Goal: Task Accomplishment & Management: Complete application form

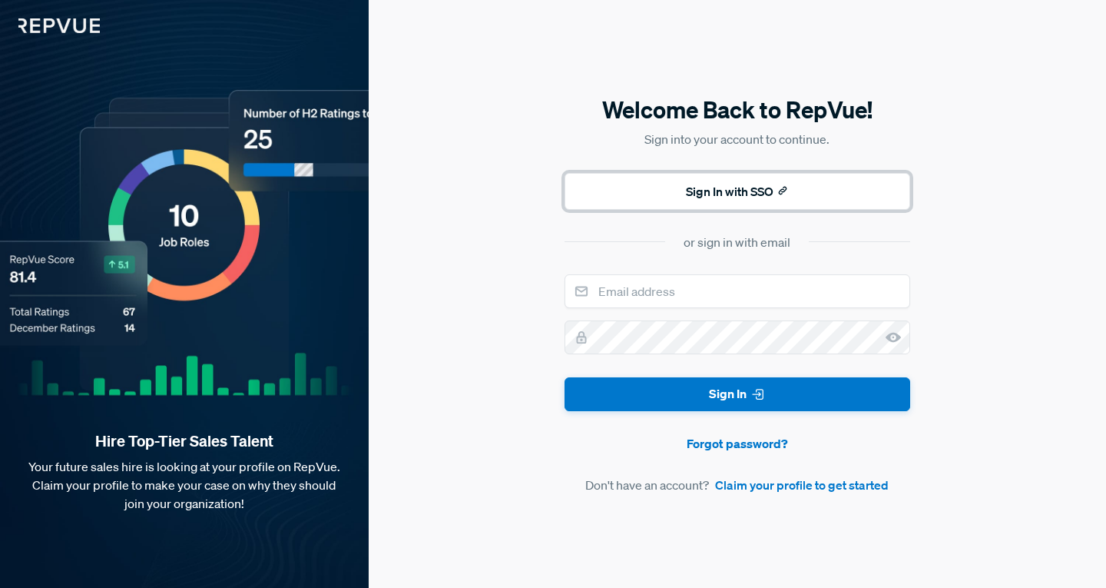
click at [782, 200] on button "Sign In with SSO" at bounding box center [738, 191] width 346 height 37
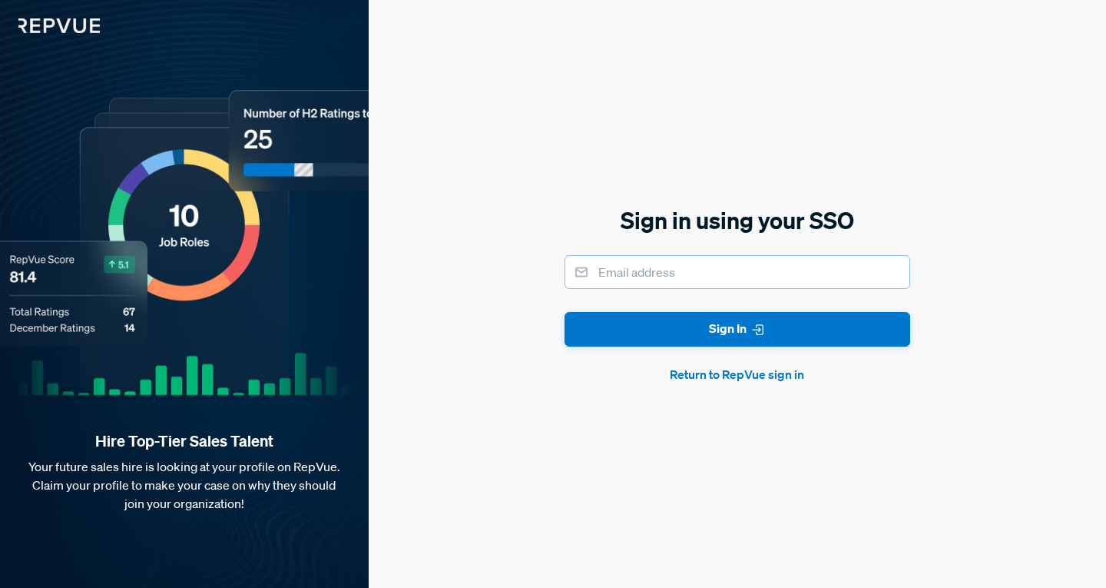
click at [700, 266] on input "email" at bounding box center [738, 272] width 346 height 34
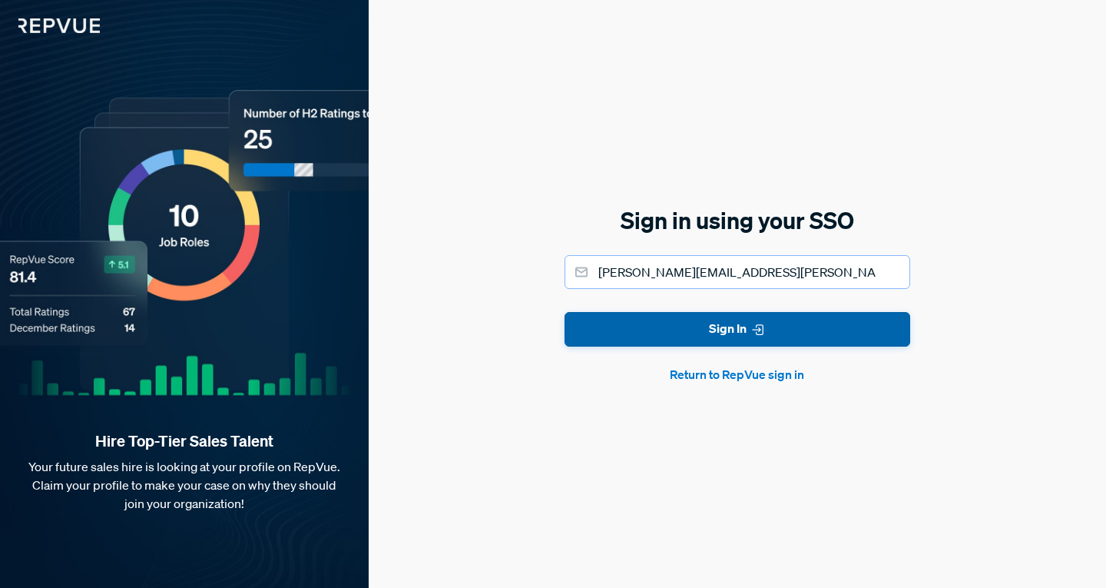
type input "[PERSON_NAME][EMAIL_ADDRESS][PERSON_NAME][DOMAIN_NAME]"
click at [737, 321] on button "Sign In" at bounding box center [738, 329] width 346 height 35
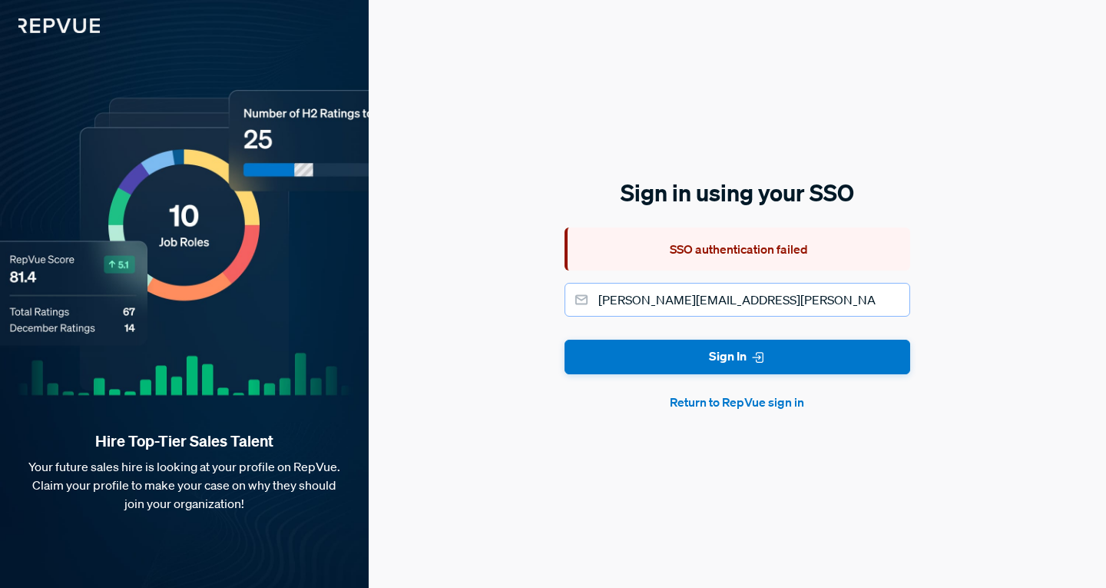
drag, startPoint x: 769, startPoint y: 305, endPoint x: 535, endPoint y: 317, distance: 234.6
click at [535, 317] on div "Sign in using your SSO SSO authentication failed [PERSON_NAME][EMAIL_ADDRESS][P…" at bounding box center [737, 294] width 737 height 588
click at [707, 402] on button "Return to RepVue sign in" at bounding box center [738, 401] width 346 height 18
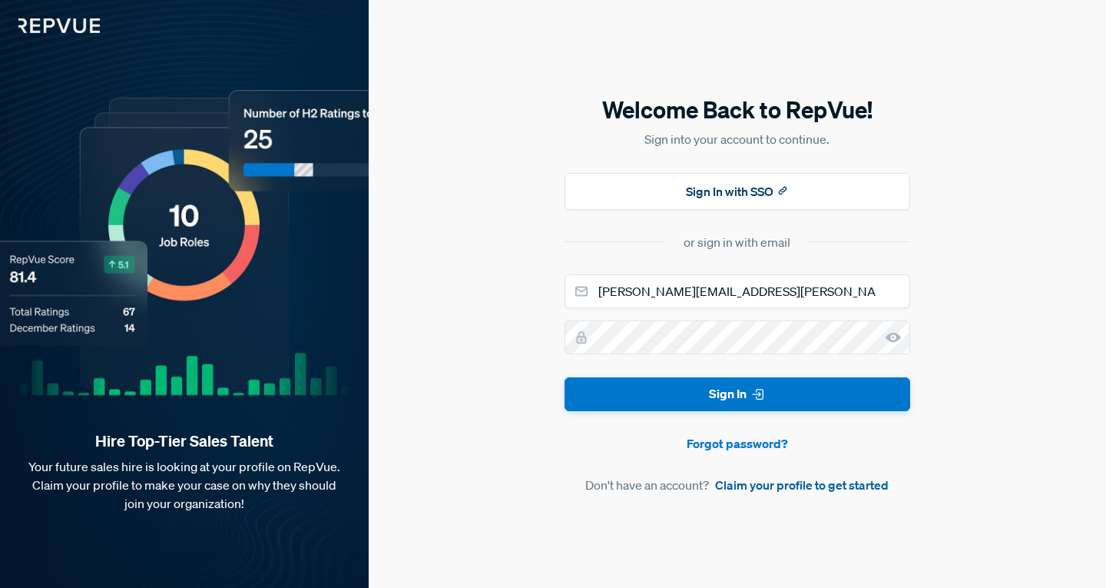
click at [793, 488] on link "Claim your profile to get started" at bounding box center [802, 484] width 174 height 18
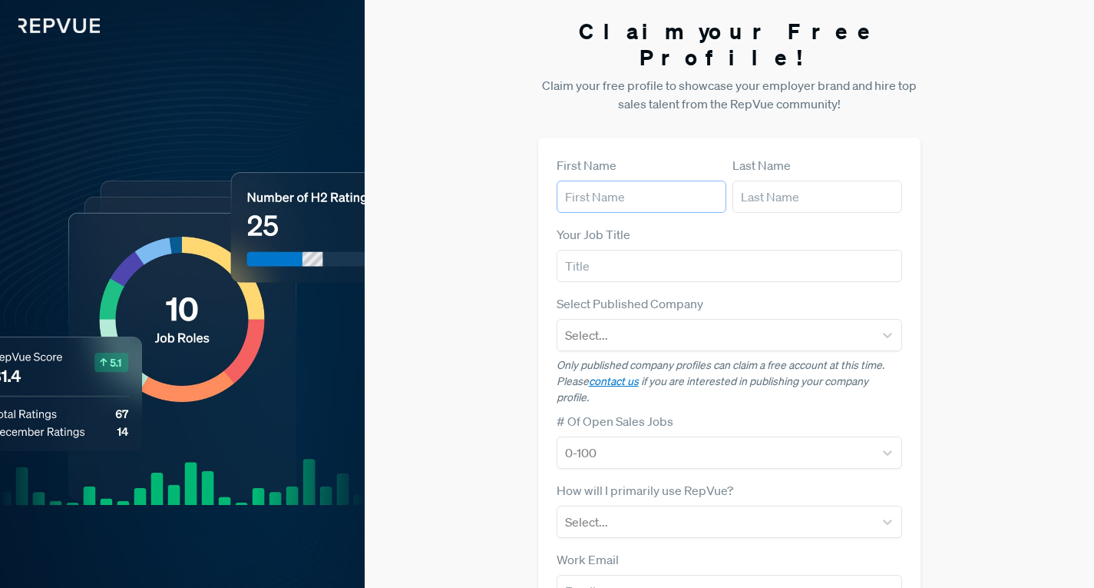
click at [620, 180] on input "text" at bounding box center [642, 196] width 170 height 32
type input "[PERSON_NAME]"
type input "805348608"
type input "[EMAIL_ADDRESS][DOMAIN_NAME]"
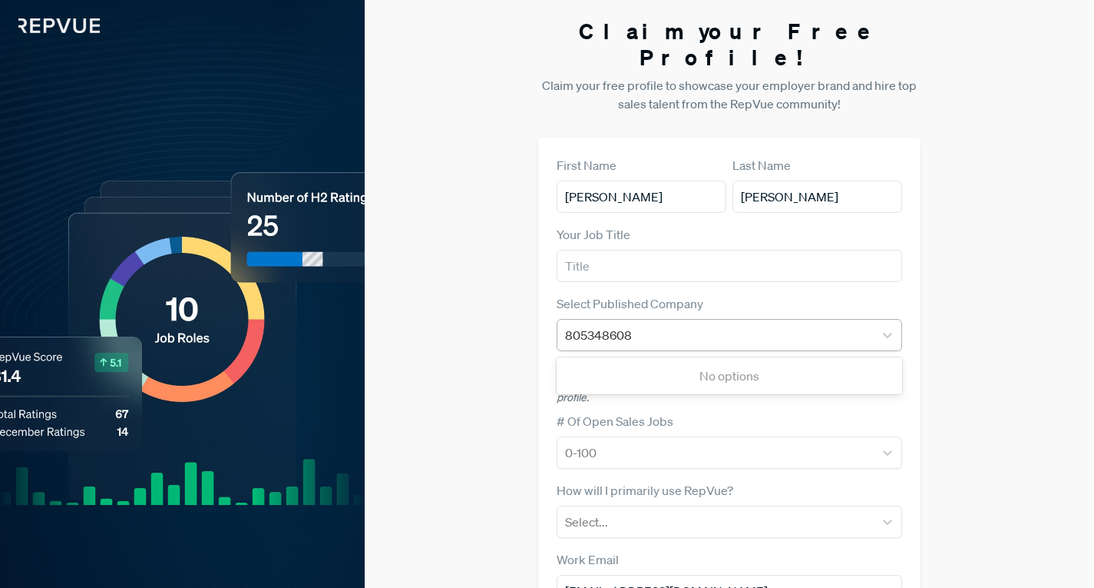
click at [648, 324] on div "805348608" at bounding box center [716, 335] width 302 height 22
drag, startPoint x: 641, startPoint y: 310, endPoint x: 501, endPoint y: 293, distance: 140.9
click at [501, 293] on div "Claim your Free Profile! Claim your free profile to showcase your employer bran…" at bounding box center [730, 394] width 730 height 789
type input "rubr"
click at [611, 360] on div "Rubrik" at bounding box center [730, 375] width 346 height 31
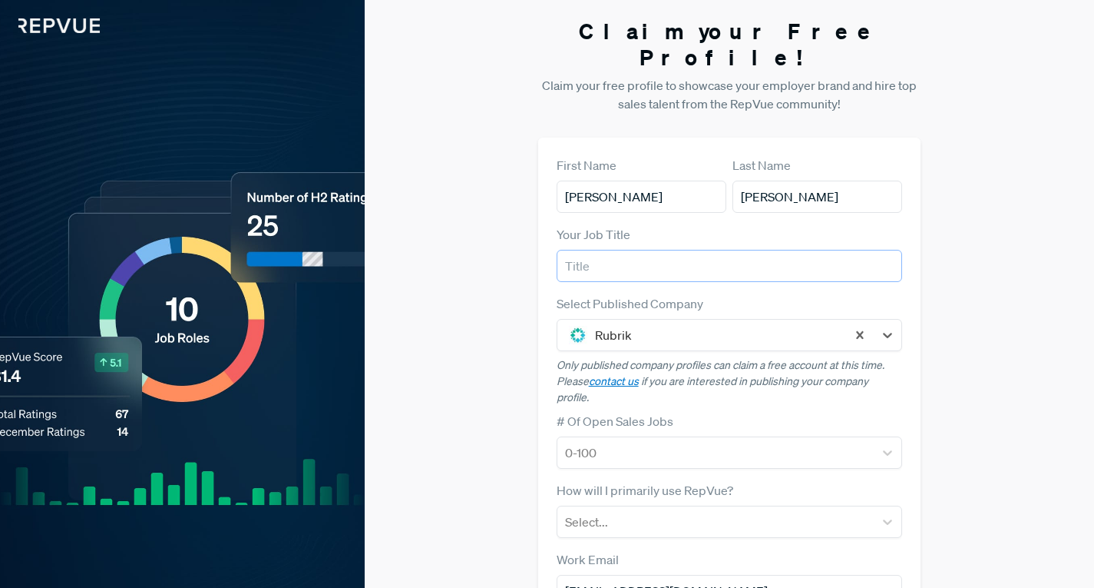
click at [613, 250] on input "text" at bounding box center [730, 266] width 346 height 32
type input "s"
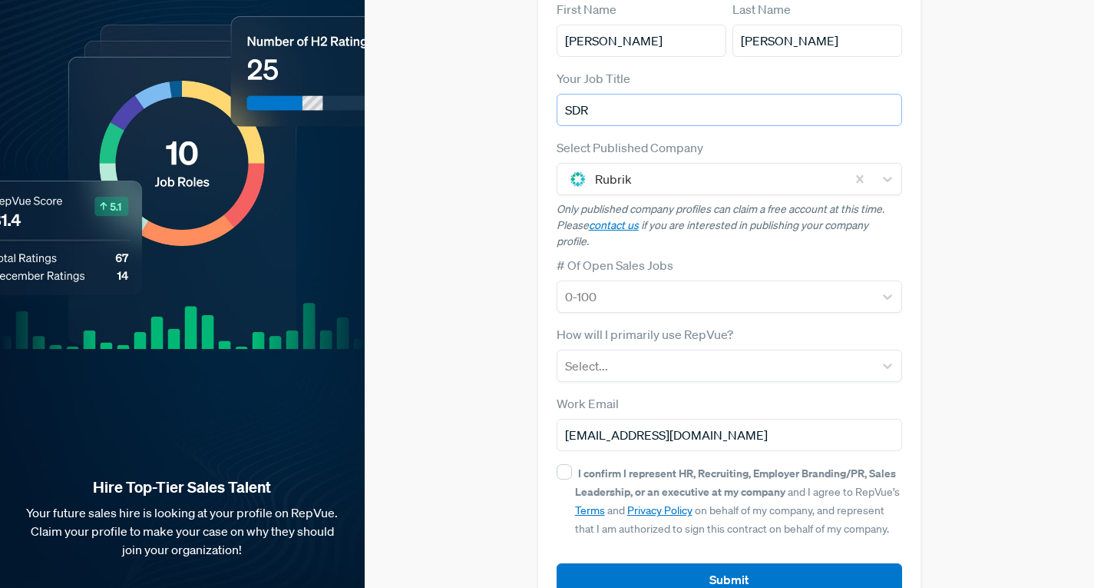
scroll to position [159, 0]
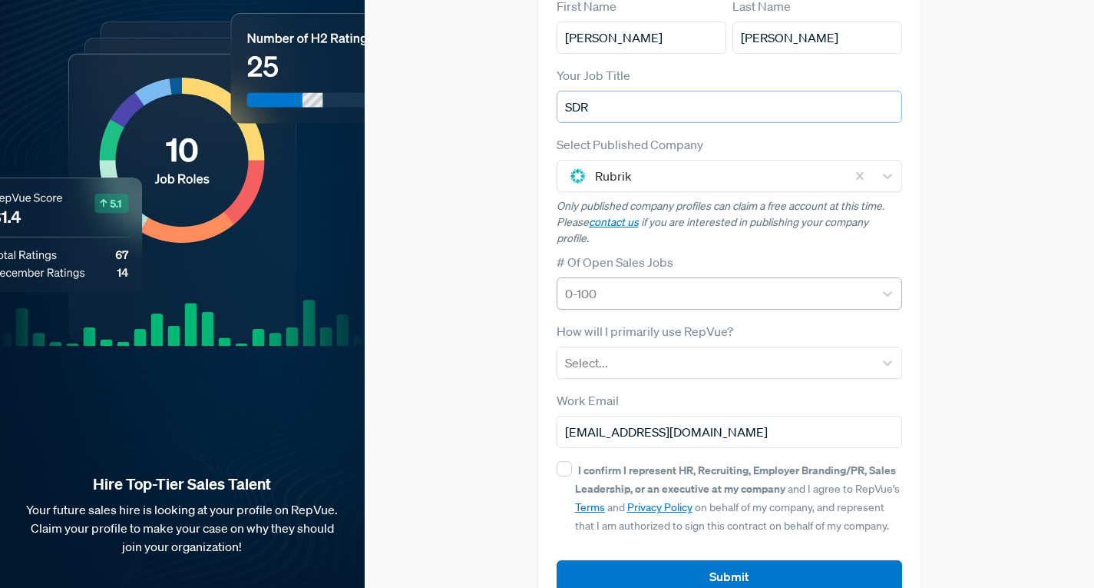
type input "SDR"
click at [651, 283] on div at bounding box center [716, 294] width 302 height 22
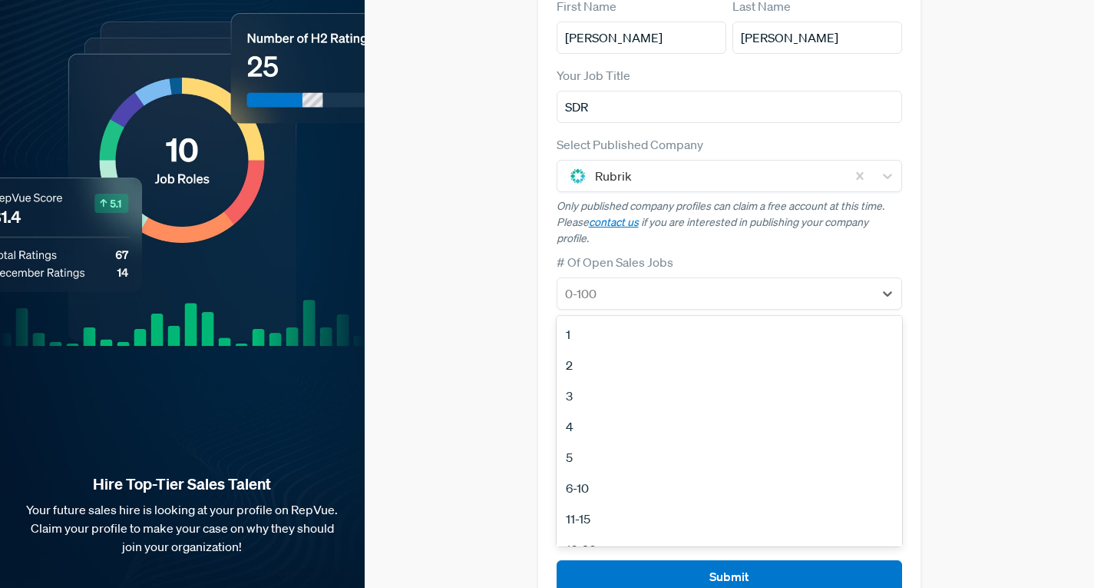
click at [715, 253] on div "# Of Open Sales Jobs 12 results available. Use Up and Down to choose options, p…" at bounding box center [730, 281] width 346 height 57
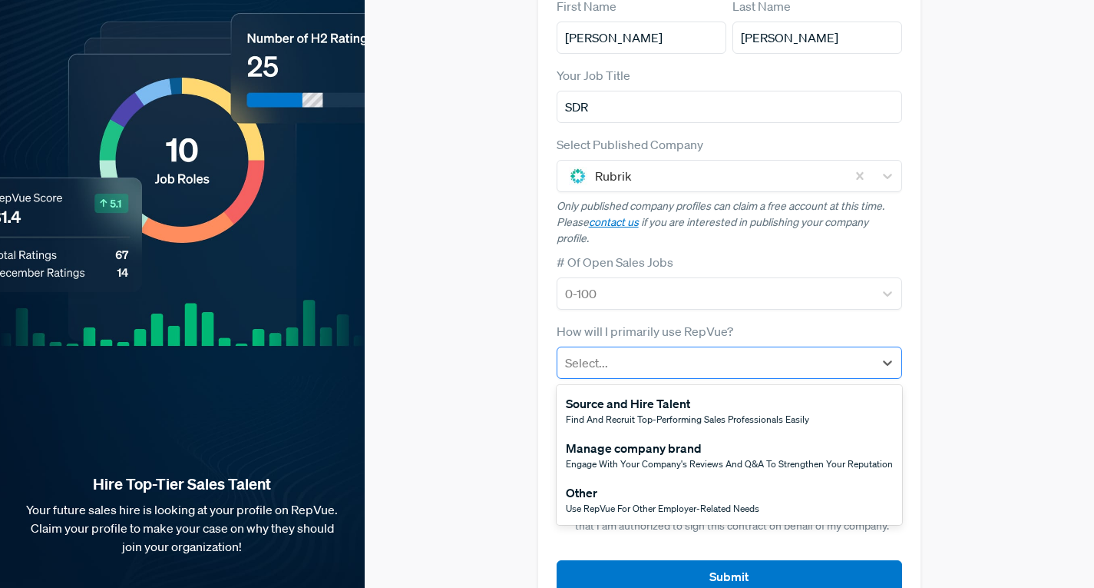
click at [709, 352] on div at bounding box center [716, 363] width 302 height 22
click at [693, 483] on div "Other" at bounding box center [663, 492] width 194 height 18
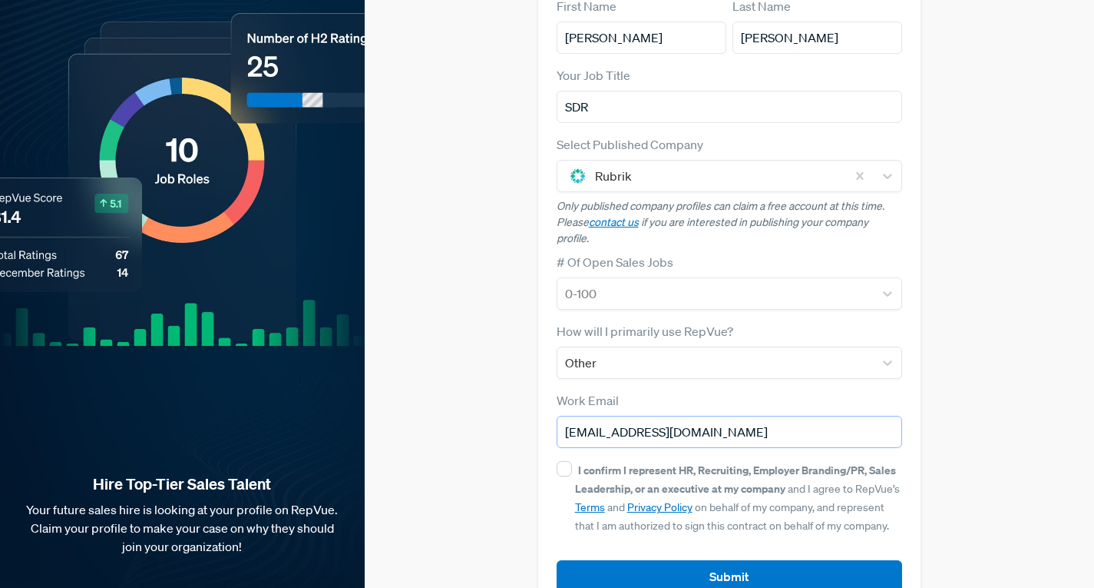
drag, startPoint x: 717, startPoint y: 394, endPoint x: 525, endPoint y: 388, distance: 191.3
click at [525, 388] on div "Claim your Free Profile! Claim your free profile to showcase your employer bran…" at bounding box center [730, 235] width 730 height 789
type input "[PERSON_NAME][EMAIL_ADDRESS][PERSON_NAME][DOMAIN_NAME]"
click at [566, 461] on input "I confirm I represent HR, Recruiting, Employer Branding/PR, Sales Leadership, o…" at bounding box center [564, 468] width 15 height 15
checkbox input "true"
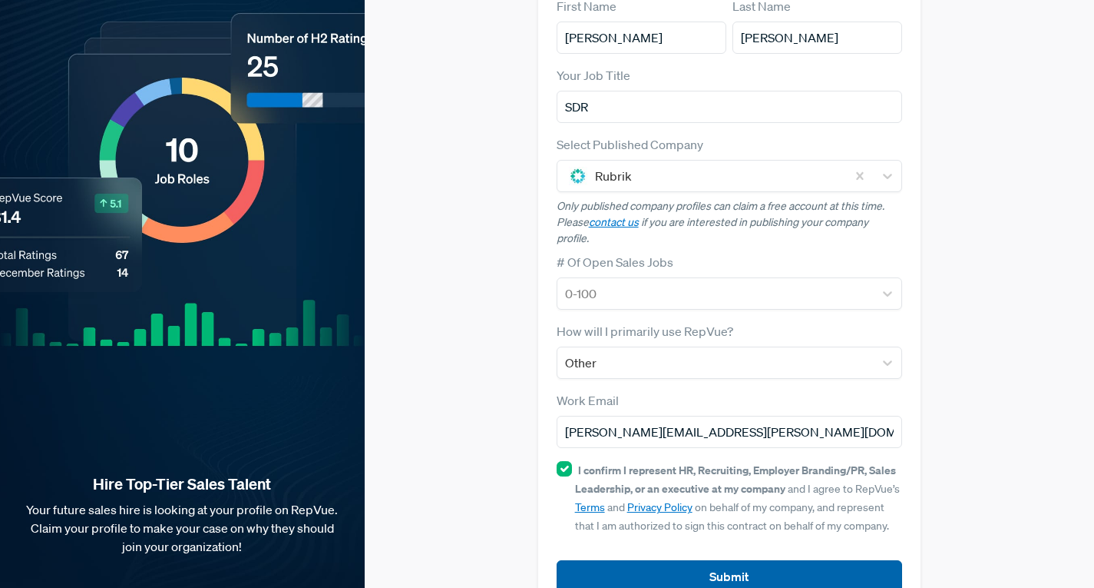
click at [714, 560] on button "Submit" at bounding box center [730, 576] width 346 height 33
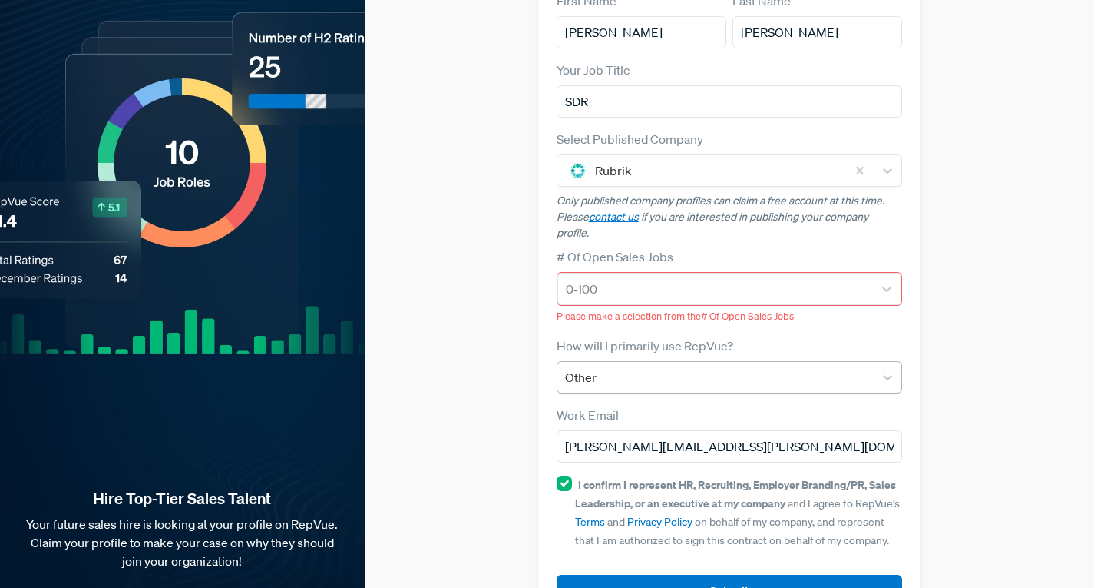
scroll to position [164, 0]
click at [644, 279] on div at bounding box center [716, 290] width 300 height 22
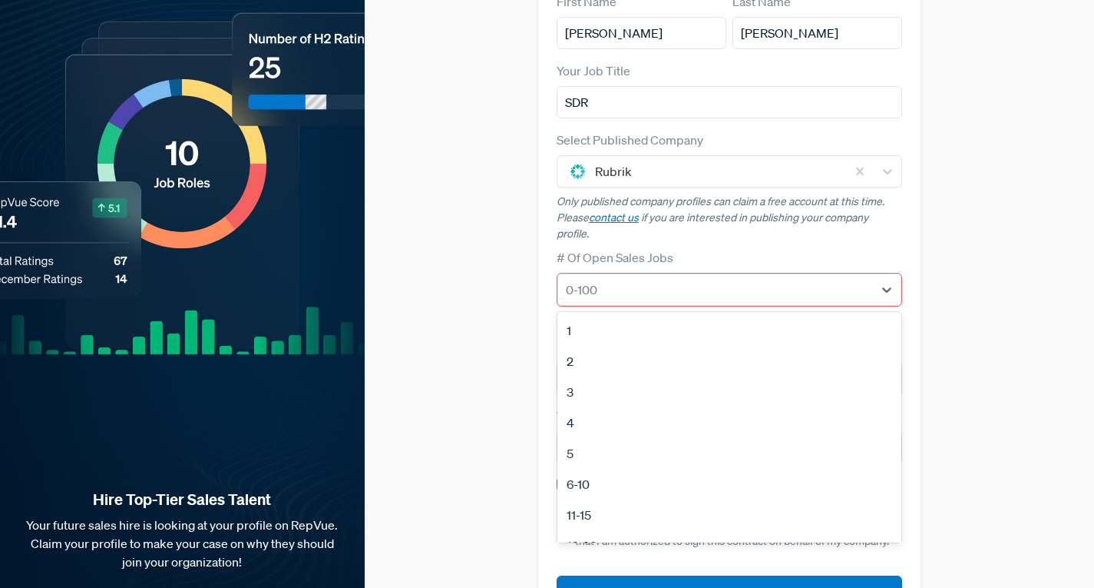
click at [604, 376] on div "3" at bounding box center [730, 391] width 345 height 31
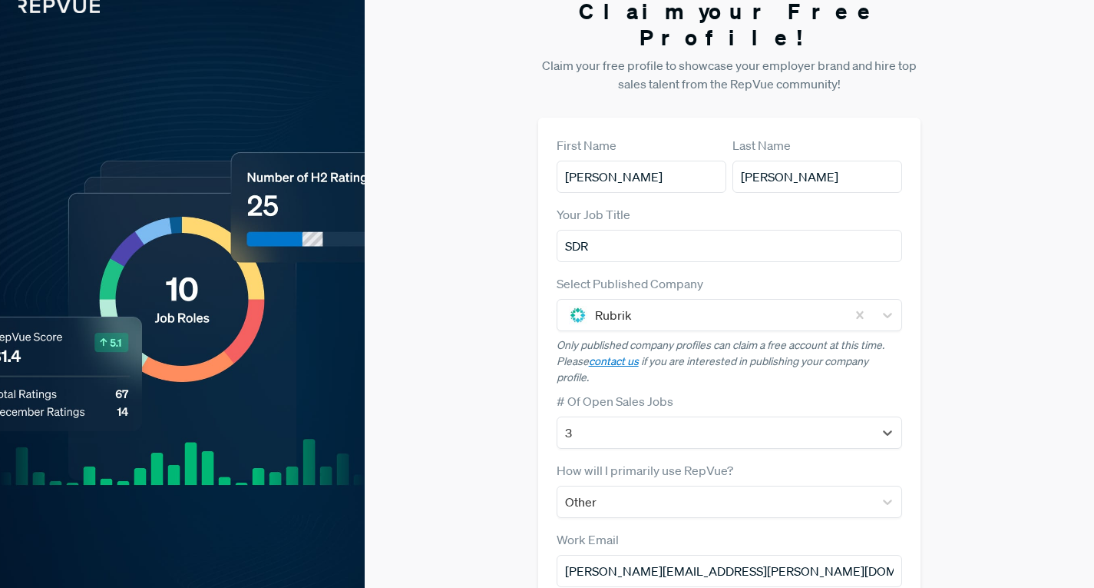
scroll to position [159, 0]
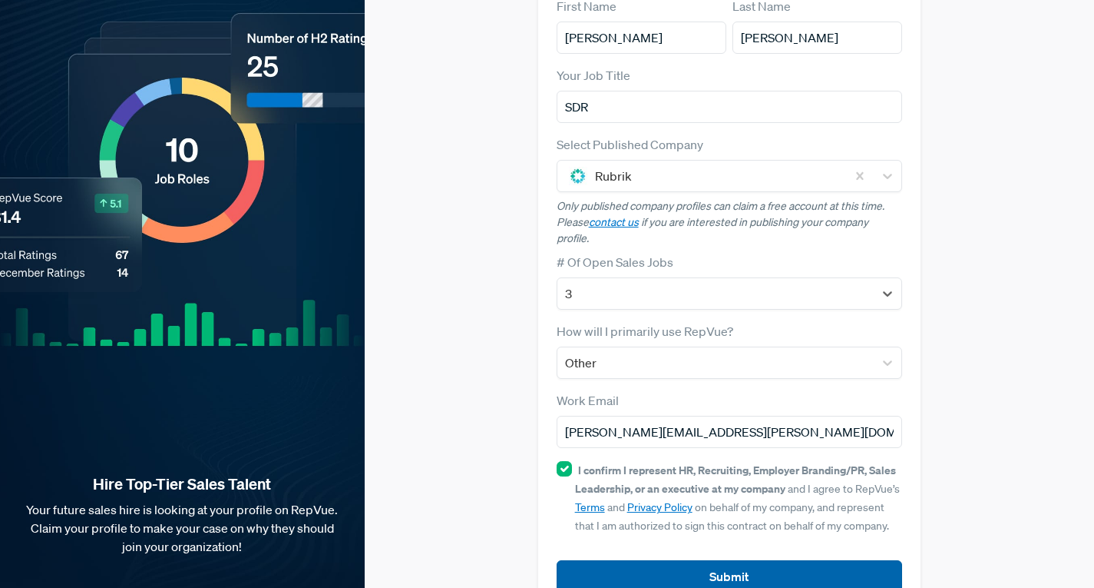
click at [742, 560] on button "Submit" at bounding box center [730, 576] width 346 height 33
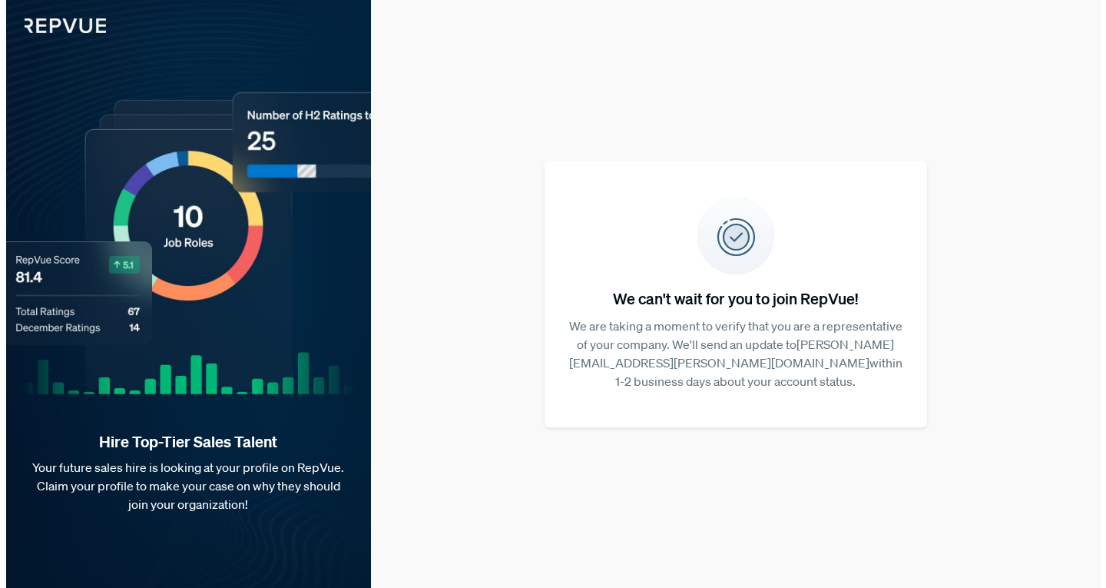
scroll to position [0, 0]
